Goal: Navigation & Orientation: Find specific page/section

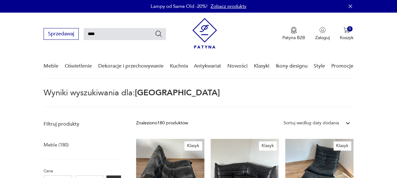
click at [202, 29] on img at bounding box center [204, 33] width 25 height 31
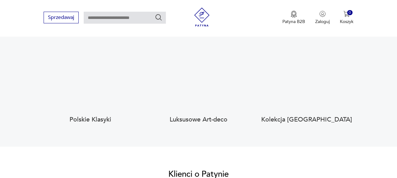
scroll to position [641, 0]
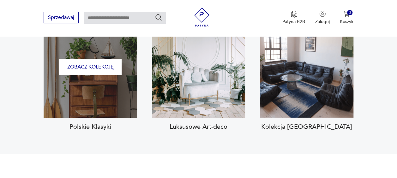
click at [81, 93] on div "Zobacz kolekcję" at bounding box center [90, 67] width 93 height 102
click at [93, 61] on button "Zobacz kolekcję" at bounding box center [90, 67] width 62 height 16
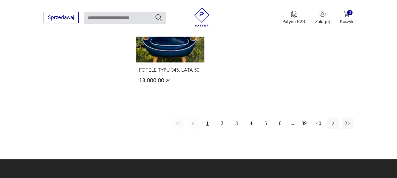
scroll to position [781, 0]
